Goal: Find specific page/section

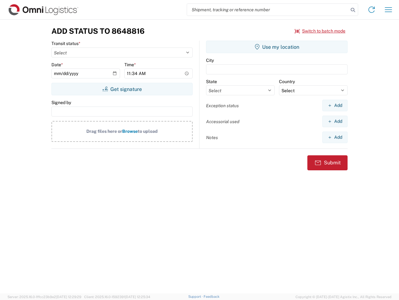
click at [268, 10] on input "search" at bounding box center [268, 10] width 162 height 12
click at [353, 10] on icon at bounding box center [353, 10] width 9 height 9
click at [372, 10] on icon at bounding box center [372, 10] width 10 height 10
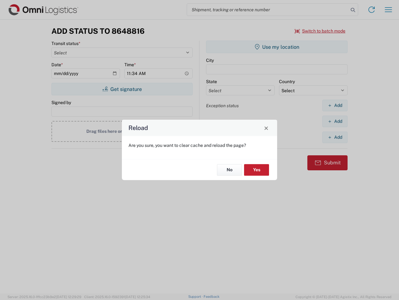
click at [321, 31] on div "Reload Are you sure, you want to clear cache and reload the page? No Yes" at bounding box center [199, 150] width 399 height 300
click at [122, 89] on div "Reload Are you sure, you want to clear cache and reload the page? No Yes" at bounding box center [199, 150] width 399 height 300
click at [277, 47] on div "Reload Are you sure, you want to clear cache and reload the page? No Yes" at bounding box center [199, 150] width 399 height 300
click at [335, 105] on div "Reload Are you sure, you want to clear cache and reload the page? No Yes" at bounding box center [199, 150] width 399 height 300
click at [335, 121] on div "Reload Are you sure, you want to clear cache and reload the page? No Yes" at bounding box center [199, 150] width 399 height 300
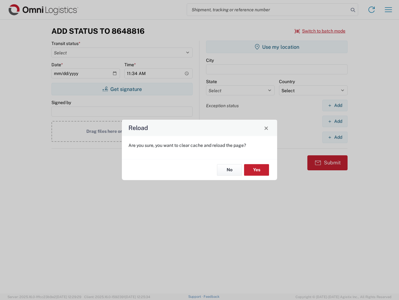
click at [335, 137] on div "Reload Are you sure, you want to clear cache and reload the page? No Yes" at bounding box center [199, 150] width 399 height 300
